Goal: Transaction & Acquisition: Obtain resource

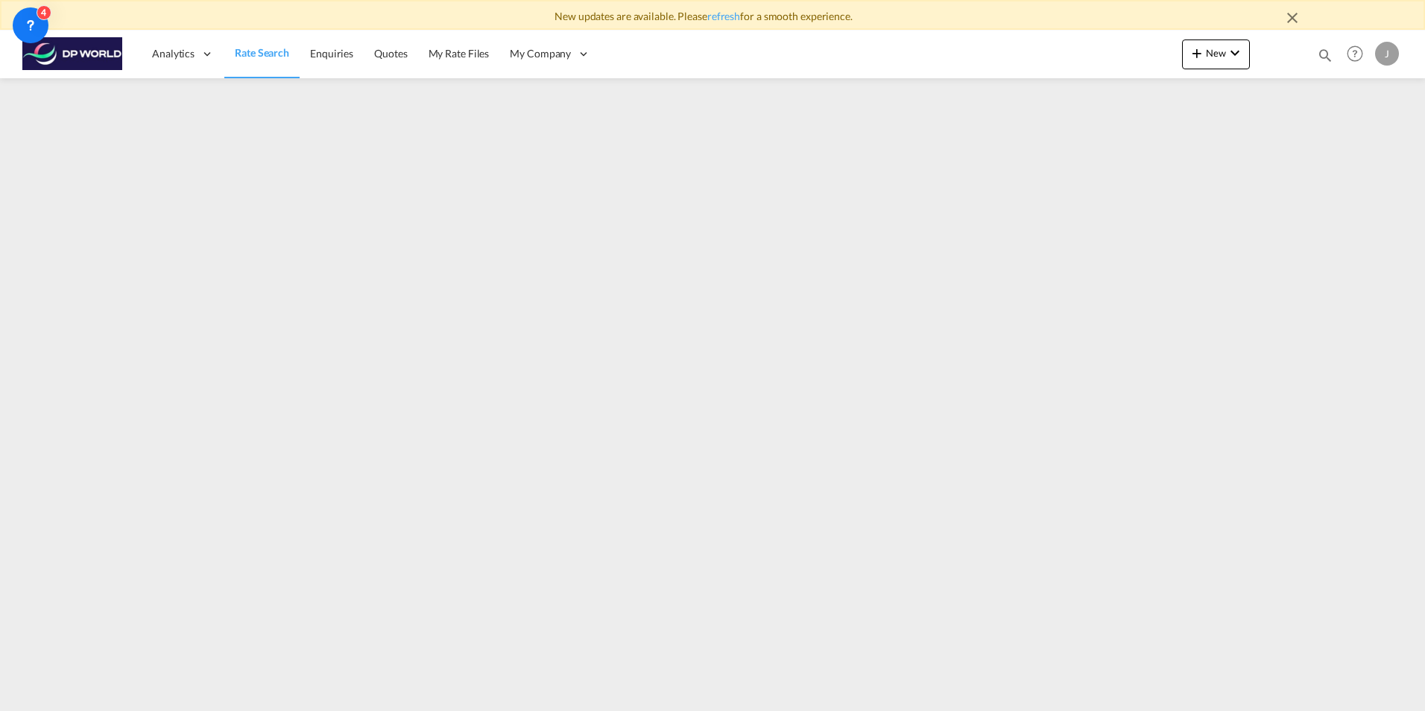
click at [262, 51] on span "Rate Search" at bounding box center [262, 52] width 54 height 13
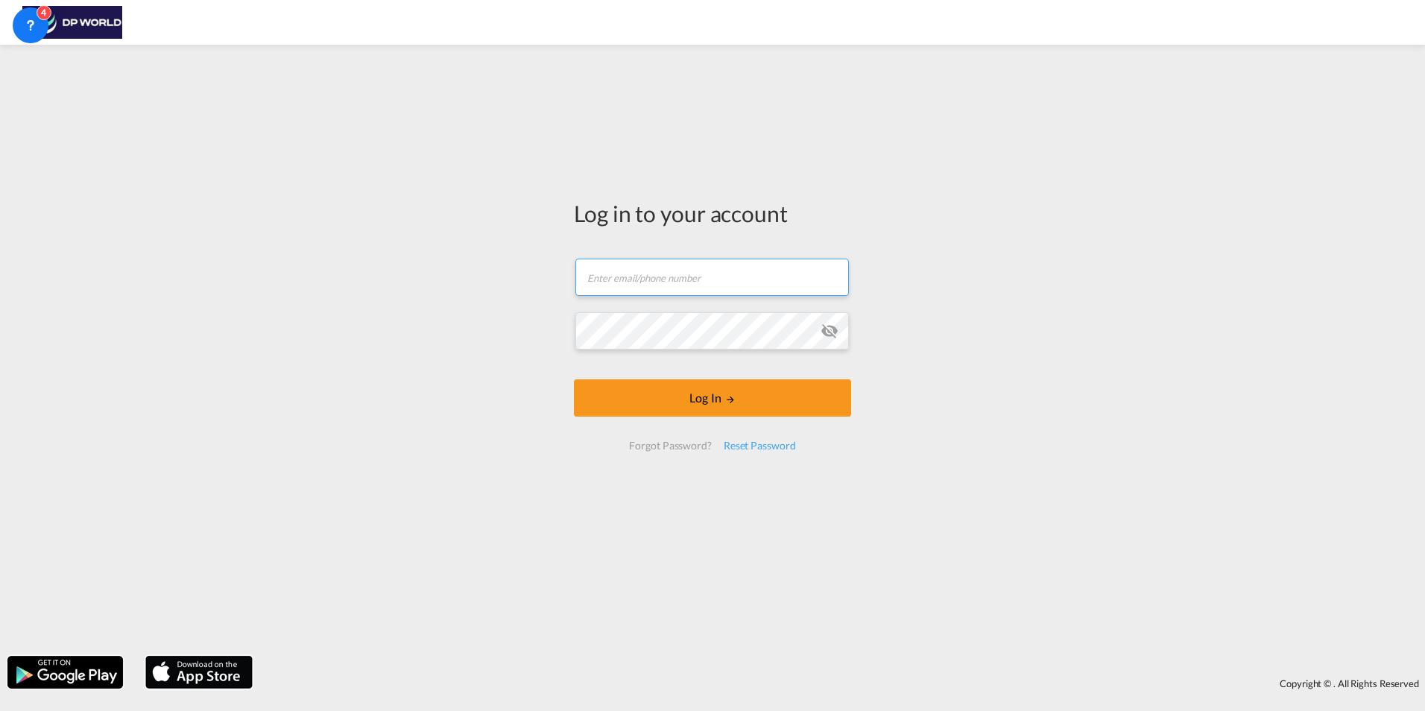
type input "[PERSON_NAME][EMAIL_ADDRESS][PERSON_NAME][DOMAIN_NAME]"
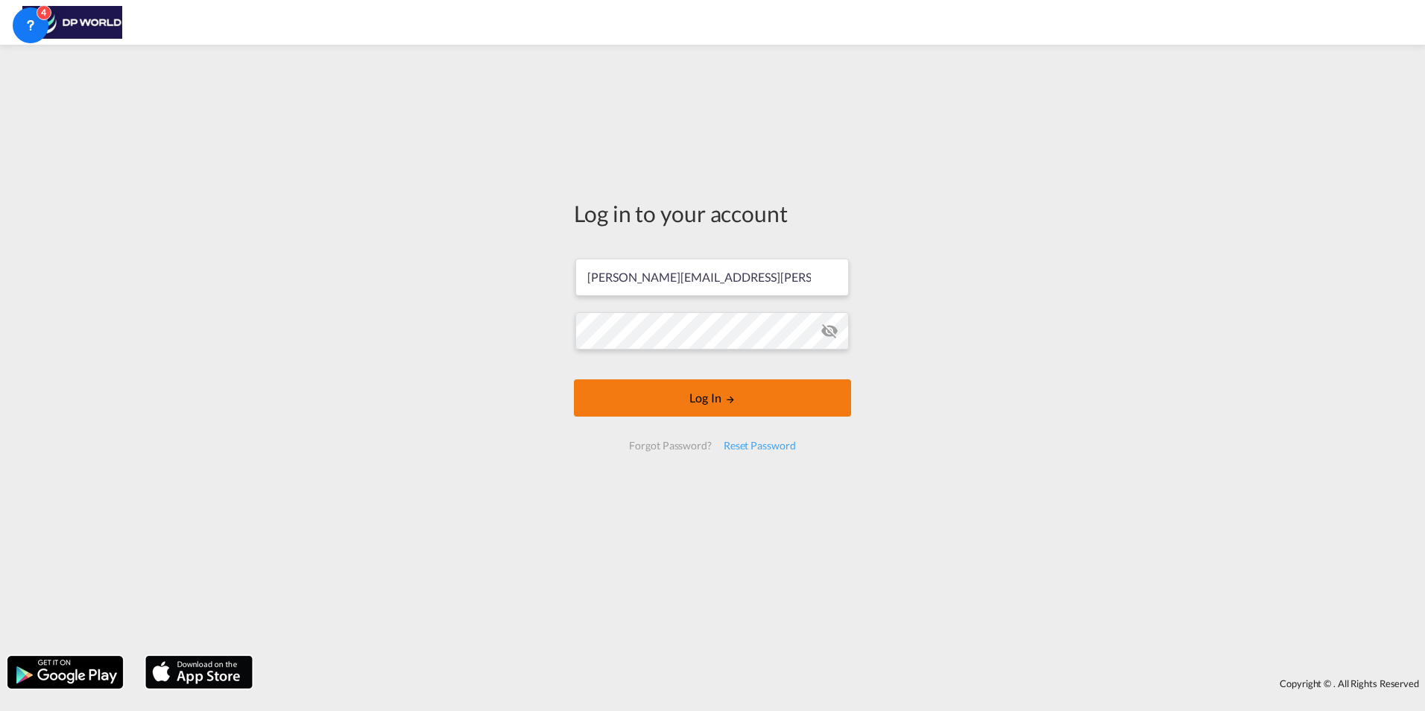
click at [707, 404] on button "Log In" at bounding box center [712, 397] width 277 height 37
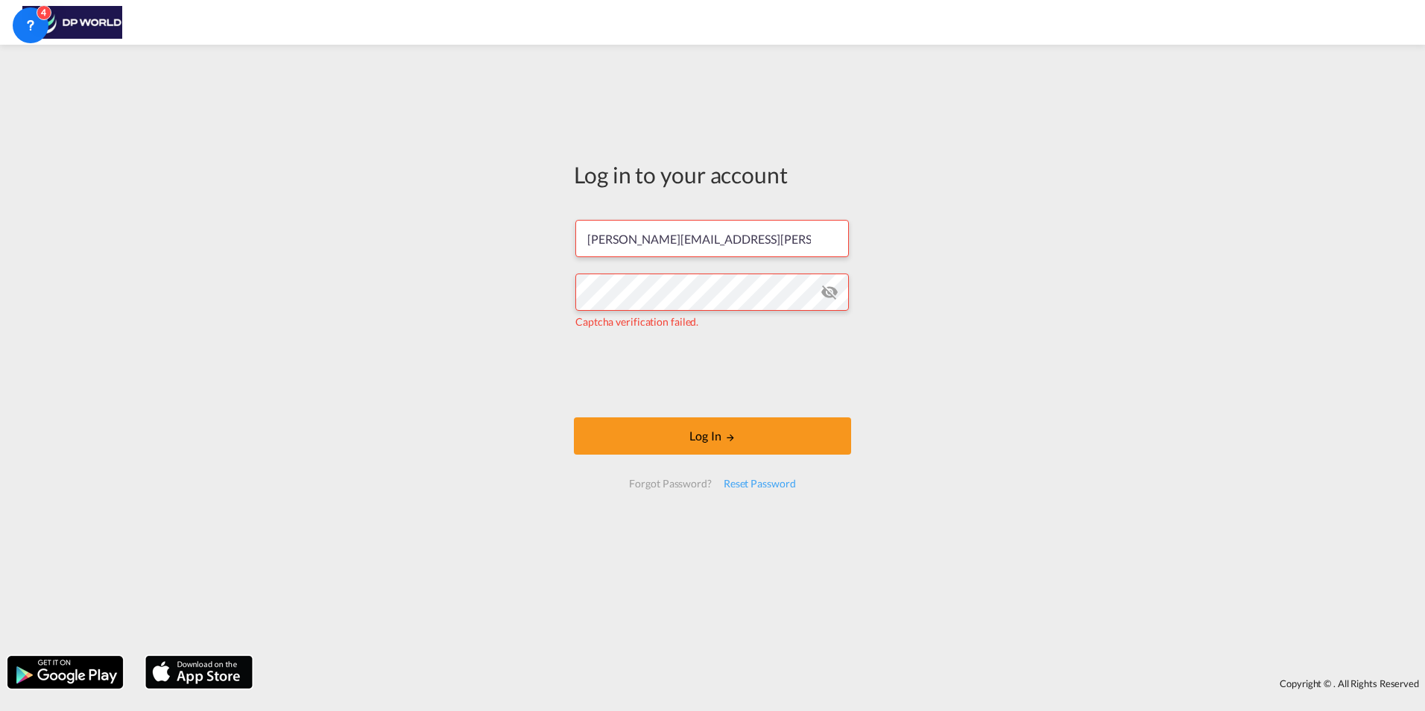
click at [827, 297] on md-icon "icon-eye-off" at bounding box center [830, 292] width 18 height 18
click at [694, 434] on button "Log In" at bounding box center [712, 435] width 277 height 37
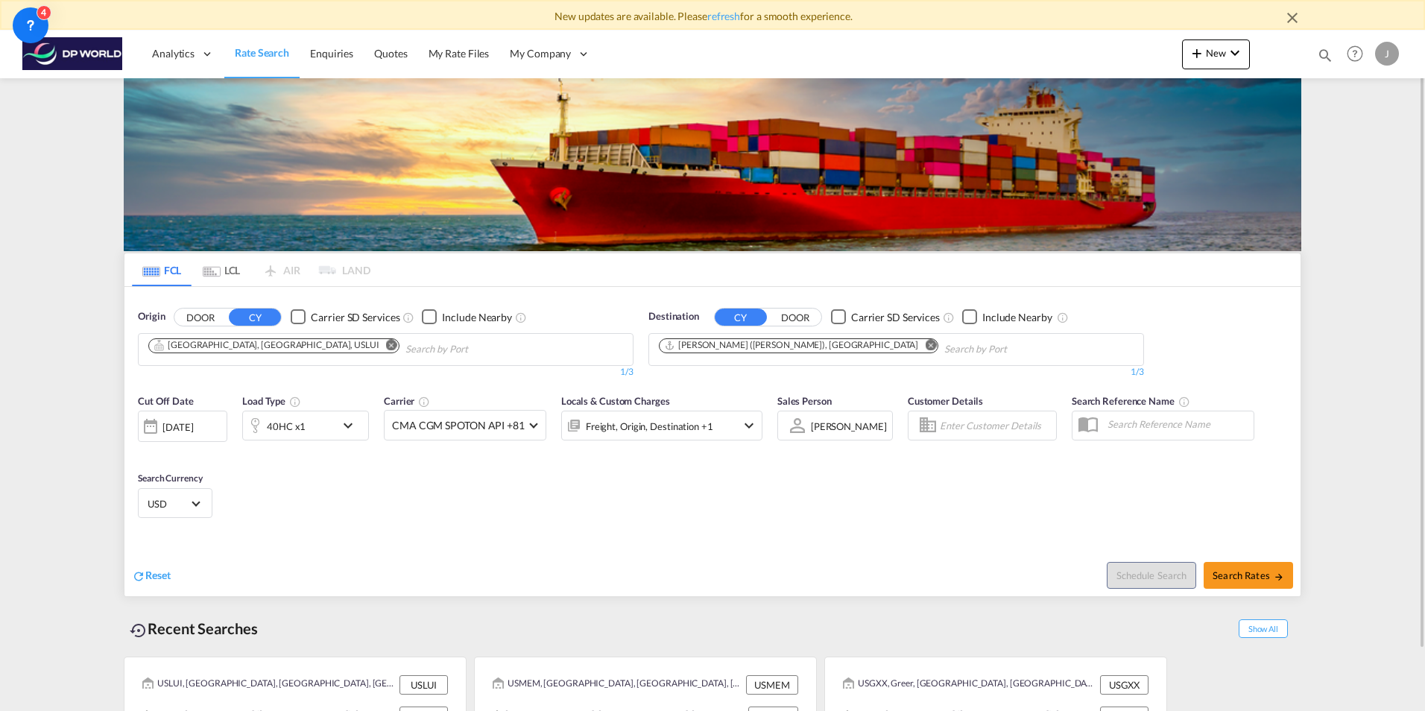
click at [268, 54] on span "Rate Search" at bounding box center [262, 52] width 54 height 13
click at [268, 50] on span "Rate Search" at bounding box center [262, 52] width 54 height 13
click at [386, 345] on md-icon "Remove" at bounding box center [391, 344] width 11 height 11
click at [925, 346] on md-icon "Remove" at bounding box center [930, 344] width 11 height 11
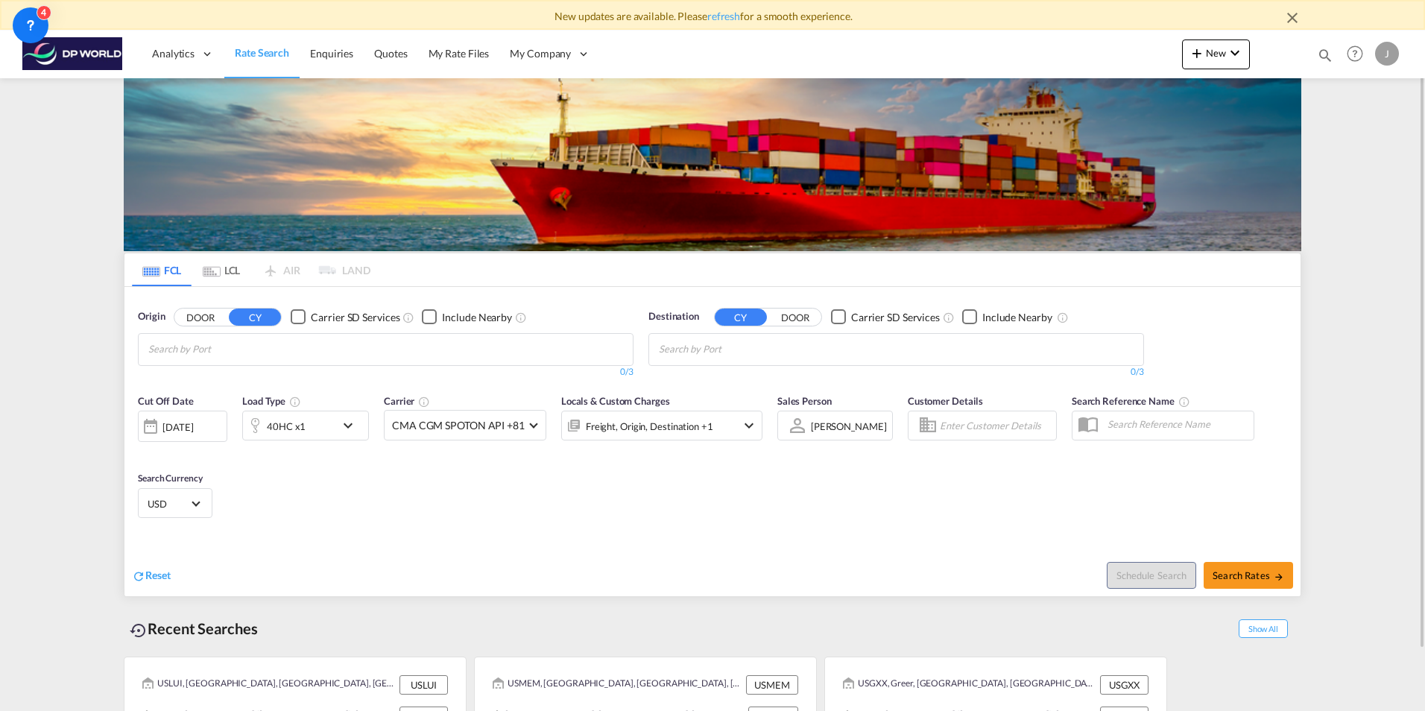
click at [373, 351] on body "New updates are available. Please refresh for a smooth experience. Analytics Da…" at bounding box center [712, 355] width 1425 height 711
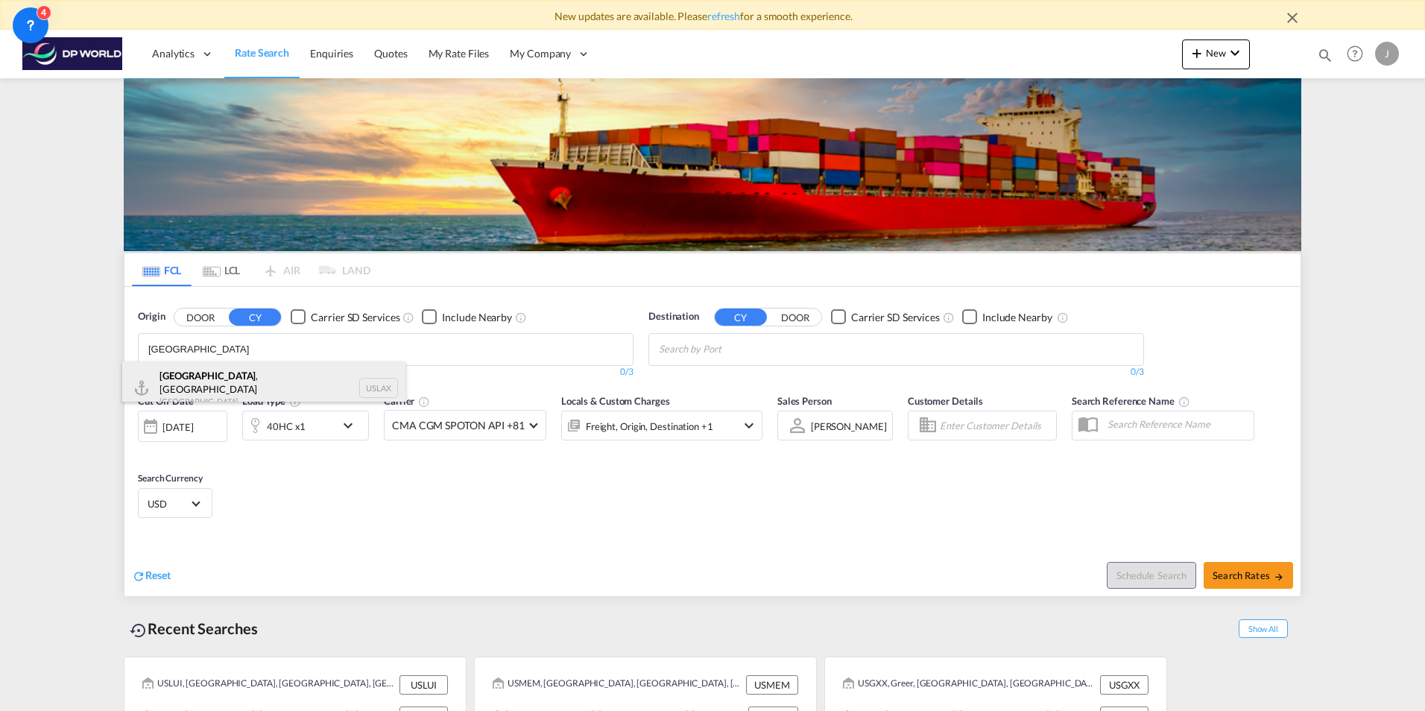
type input "[GEOGRAPHIC_DATA]"
click at [236, 383] on div "[GEOGRAPHIC_DATA] , [GEOGRAPHIC_DATA] United States USLAX" at bounding box center [263, 389] width 283 height 54
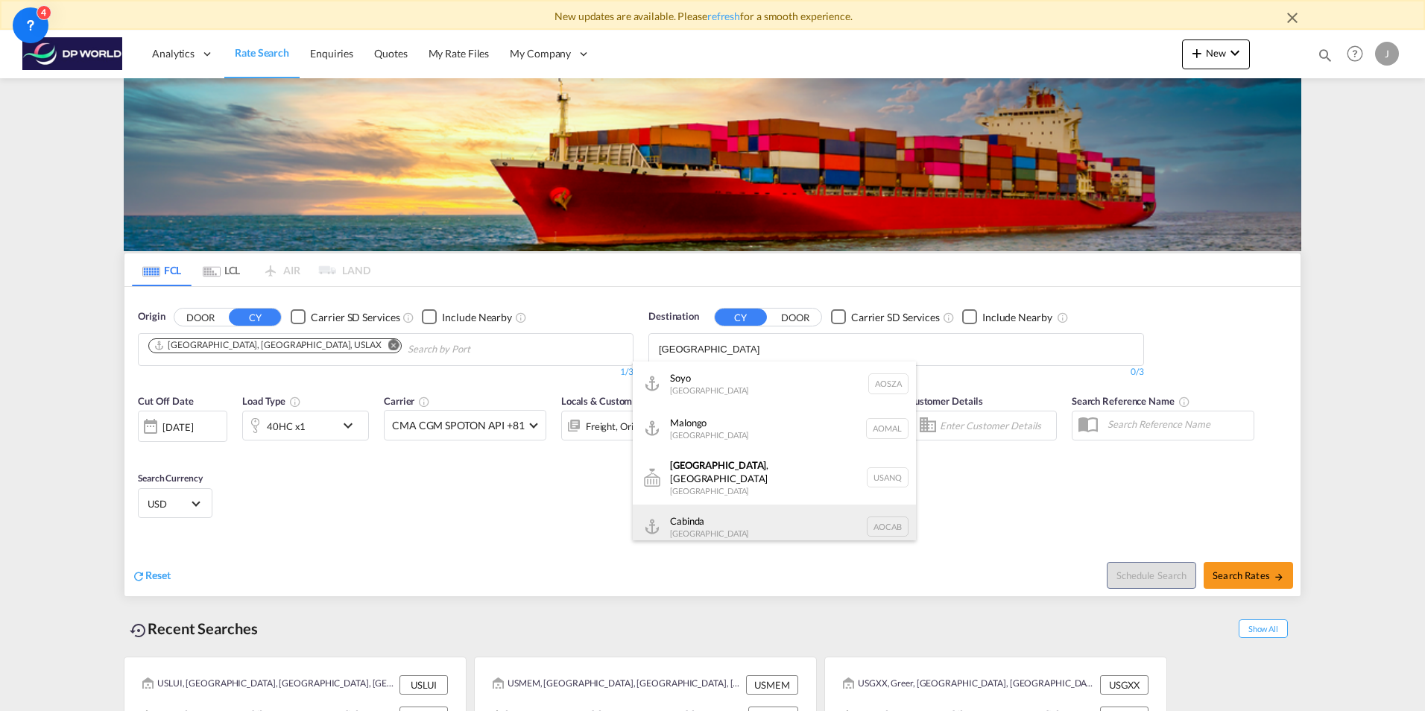
scroll to position [75, 0]
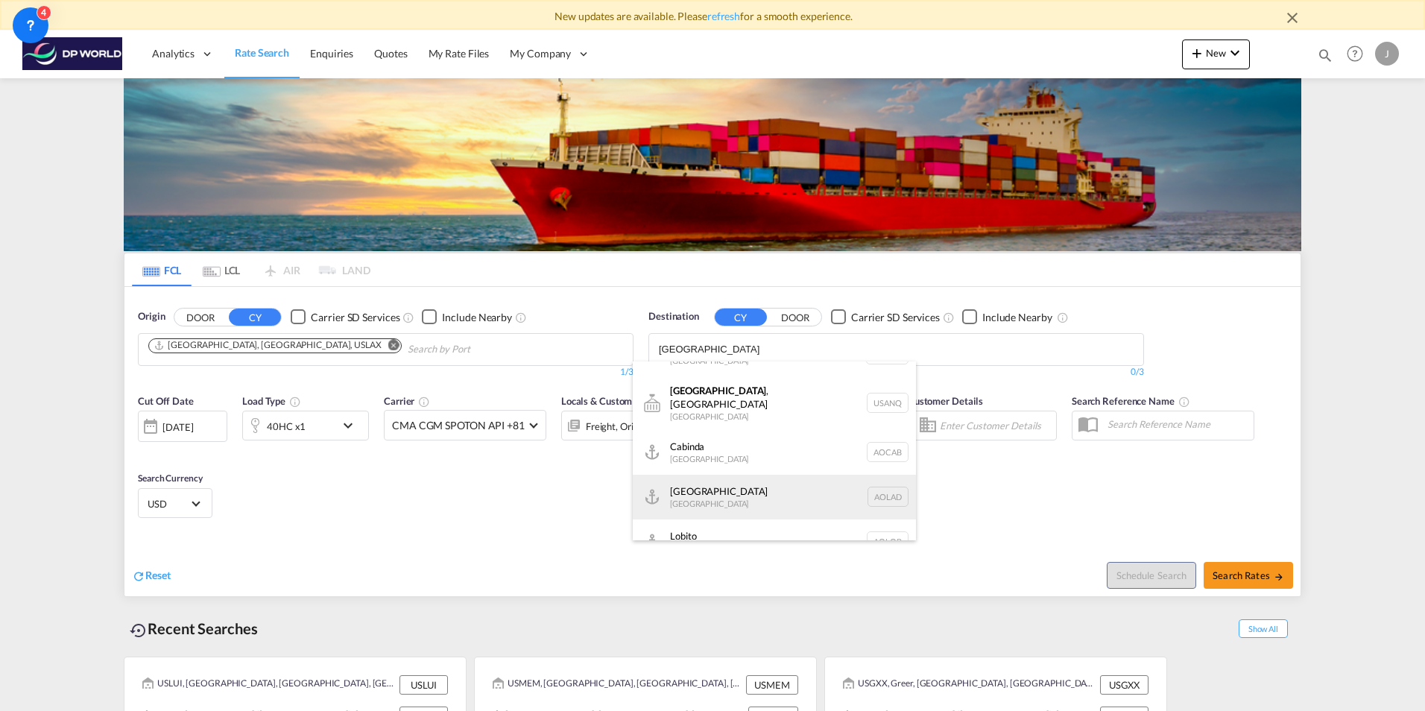
type input "[GEOGRAPHIC_DATA]"
click at [760, 487] on div "Luanda [GEOGRAPHIC_DATA] [PERSON_NAME]" at bounding box center [774, 497] width 283 height 45
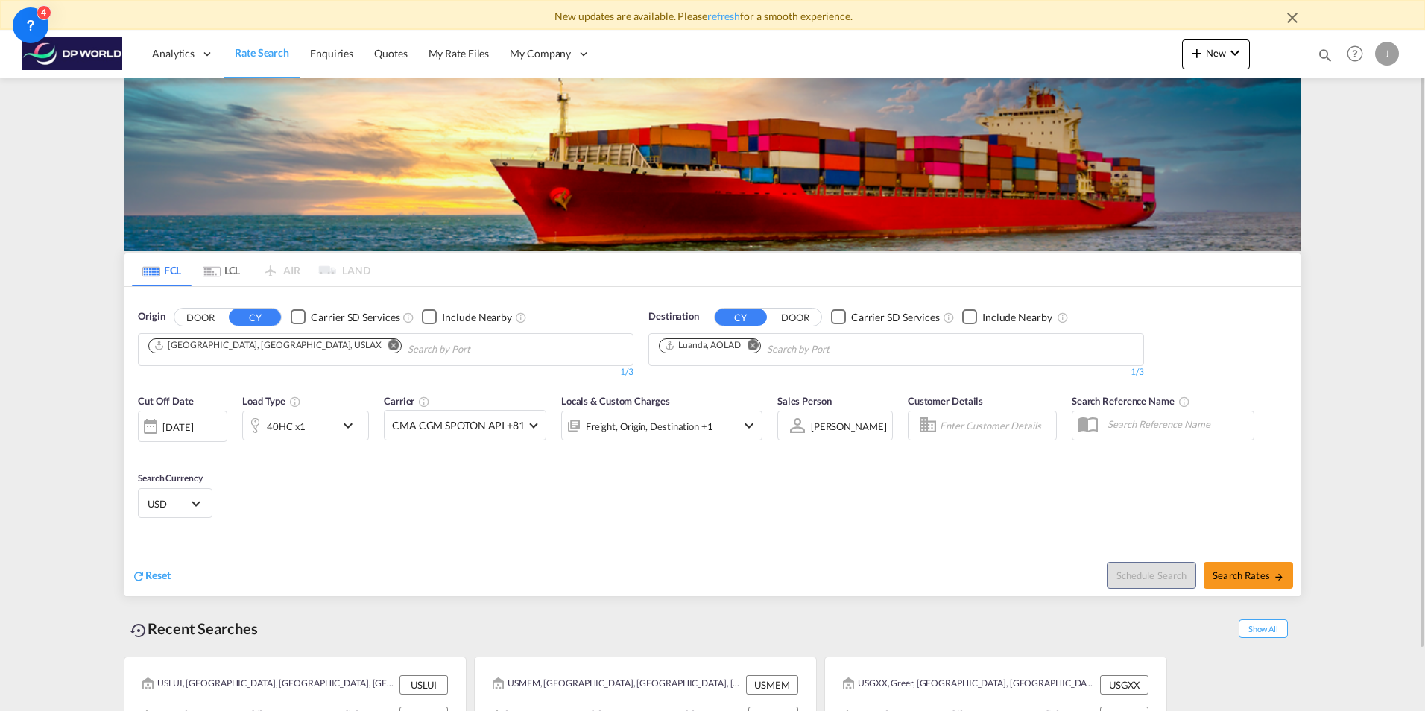
click at [353, 428] on md-icon "icon-chevron-down" at bounding box center [351, 426] width 25 height 18
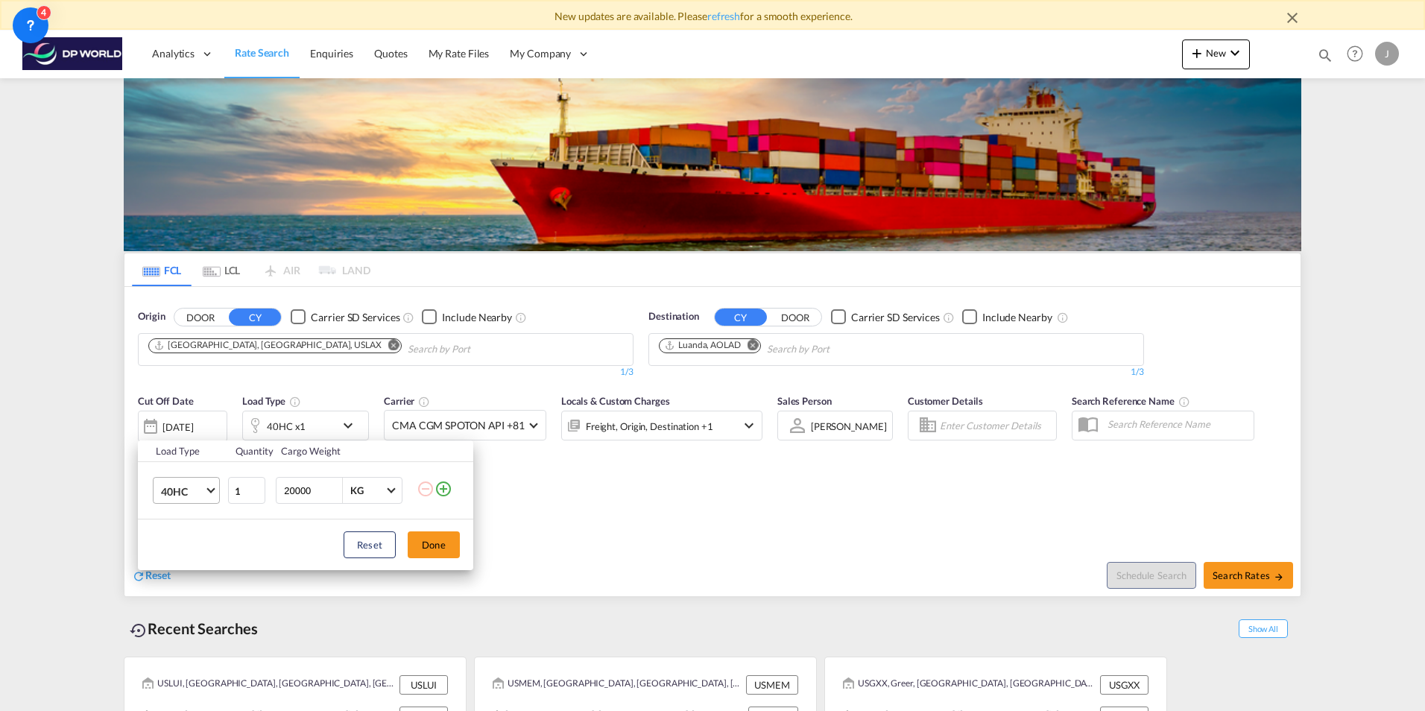
click at [208, 486] on md-select-value "40HC" at bounding box center [190, 490] width 60 height 25
click at [208, 521] on md-option "40RE" at bounding box center [199, 521] width 101 height 36
click at [444, 530] on div "Reset Done" at bounding box center [305, 545] width 335 height 51
click at [436, 546] on button "Done" at bounding box center [434, 544] width 52 height 27
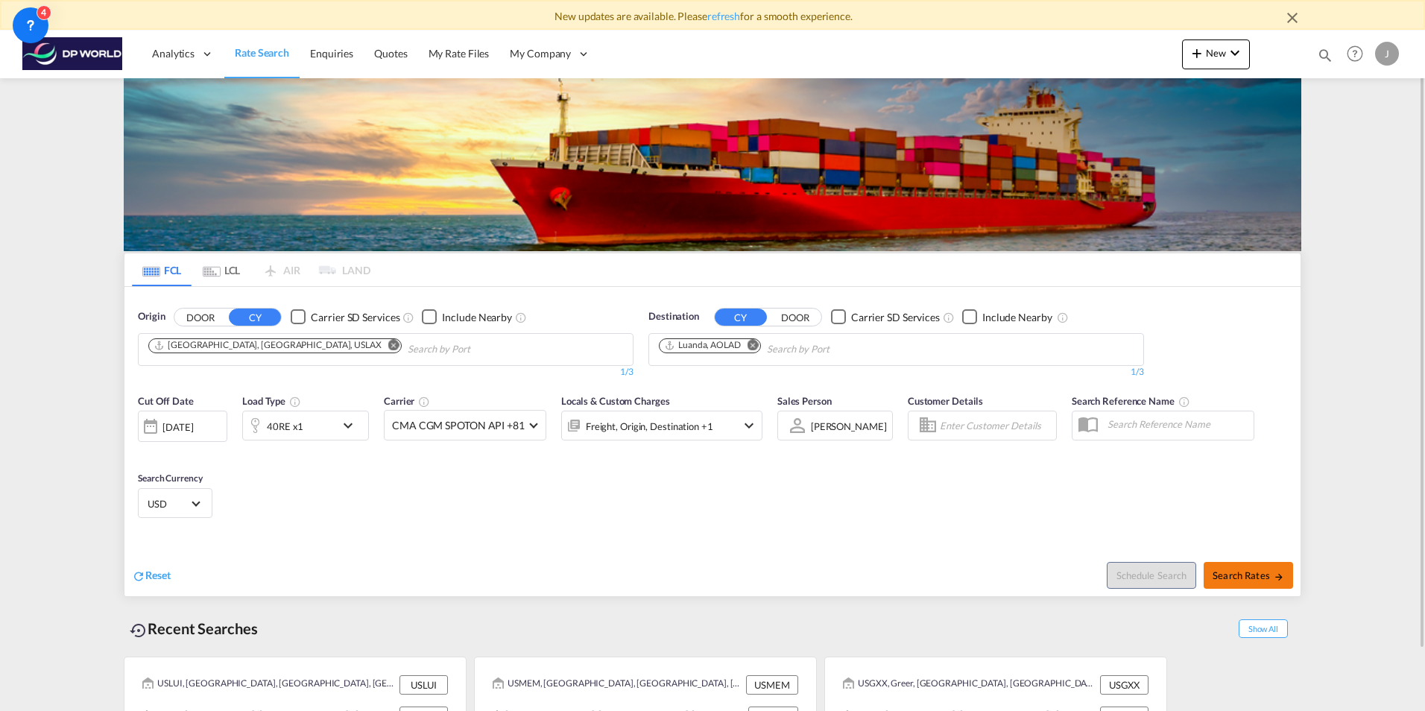
click at [1246, 572] on span "Search Rates" at bounding box center [1249, 575] width 72 height 12
type input "USLAX to [PERSON_NAME] / [DATE]"
